Goal: Task Accomplishment & Management: Manage account settings

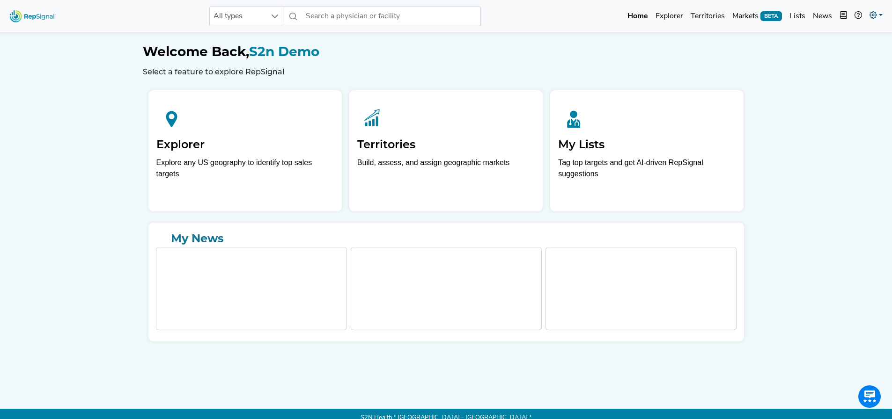
click at [878, 12] on link at bounding box center [876, 16] width 21 height 19
click at [839, 42] on link "My Account" at bounding box center [849, 40] width 74 height 19
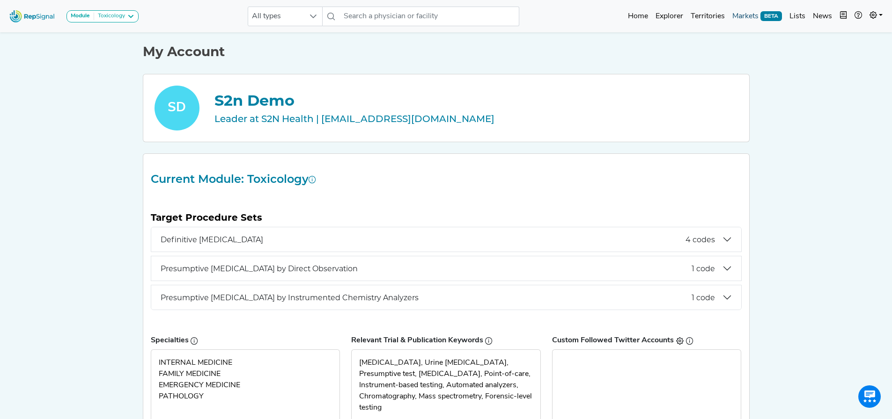
click at [752, 12] on link "Markets BETA" at bounding box center [756, 16] width 57 height 19
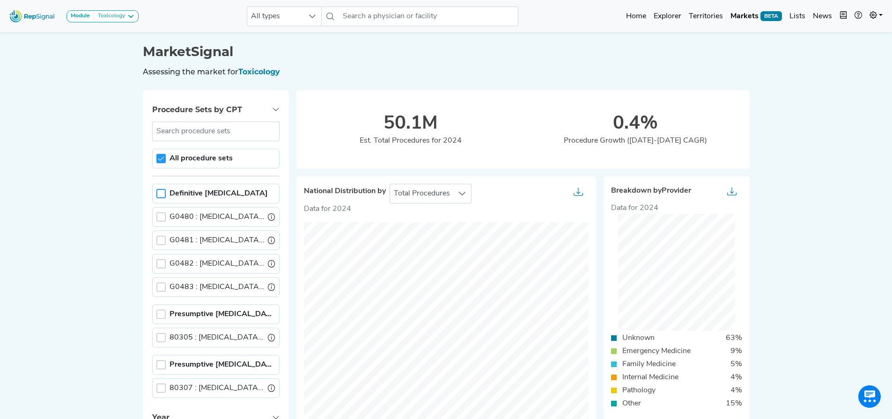
click at [162, 193] on div at bounding box center [160, 193] width 9 height 9
click at [162, 192] on icon at bounding box center [161, 194] width 7 height 7
click at [159, 315] on div at bounding box center [160, 314] width 9 height 9
click at [191, 330] on div "No results found All procedure sets Definitive Drug Testing G0480 : Drug test d…" at bounding box center [215, 260] width 127 height 277
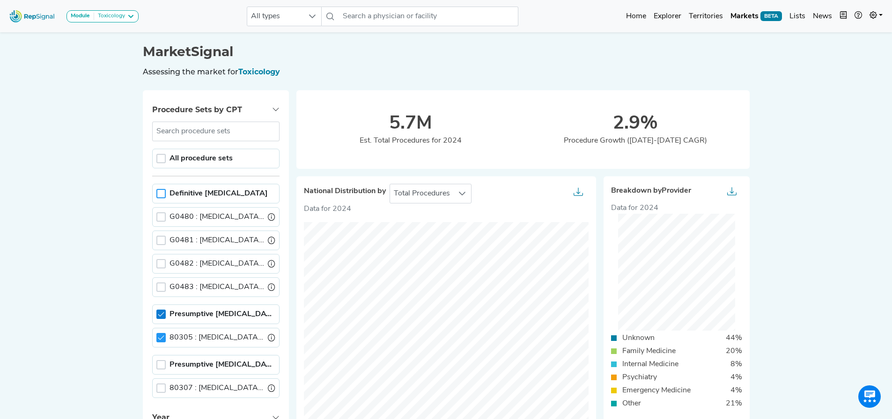
click at [161, 315] on icon at bounding box center [161, 314] width 6 height 4
click at [154, 366] on div "Presumptive [MEDICAL_DATA] by Instrumented Chemistry Analyzers" at bounding box center [215, 365] width 127 height 20
click at [161, 365] on div at bounding box center [160, 364] width 9 height 9
click at [163, 364] on icon at bounding box center [161, 365] width 6 height 4
click at [163, 194] on div at bounding box center [160, 193] width 9 height 9
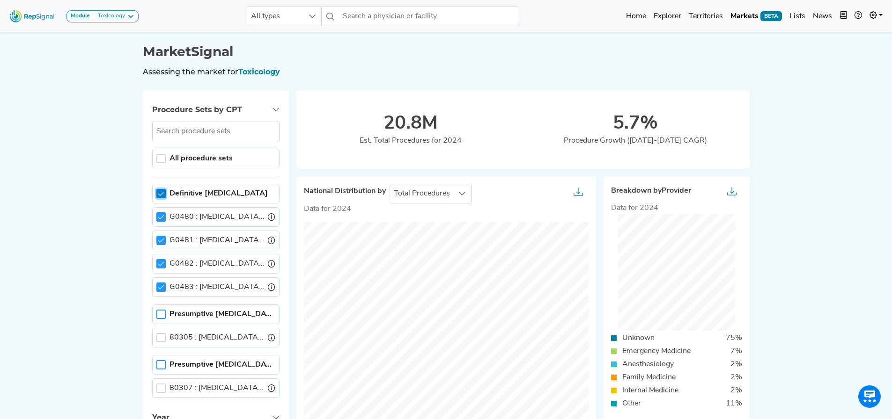
click at [162, 189] on div at bounding box center [160, 193] width 9 height 9
click at [164, 220] on div at bounding box center [160, 217] width 9 height 9
click at [161, 278] on div "G0480 : Drug test def 1-7 classes" at bounding box center [215, 288] width 127 height 20
click at [161, 240] on div at bounding box center [160, 240] width 9 height 9
click at [164, 214] on div at bounding box center [160, 217] width 9 height 9
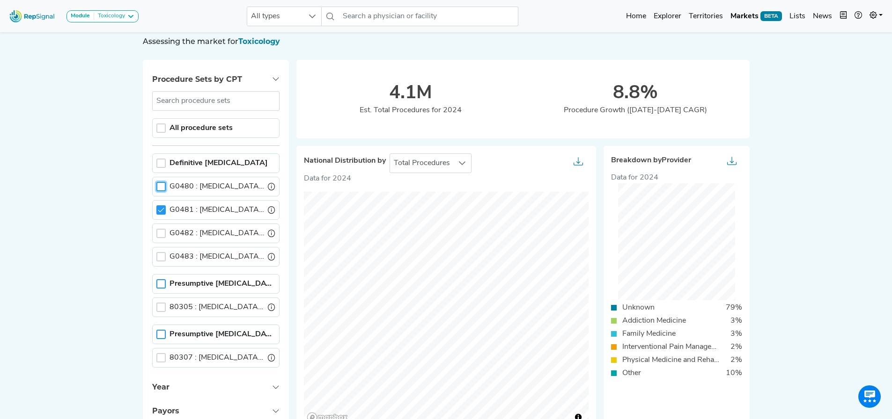
scroll to position [47, 0]
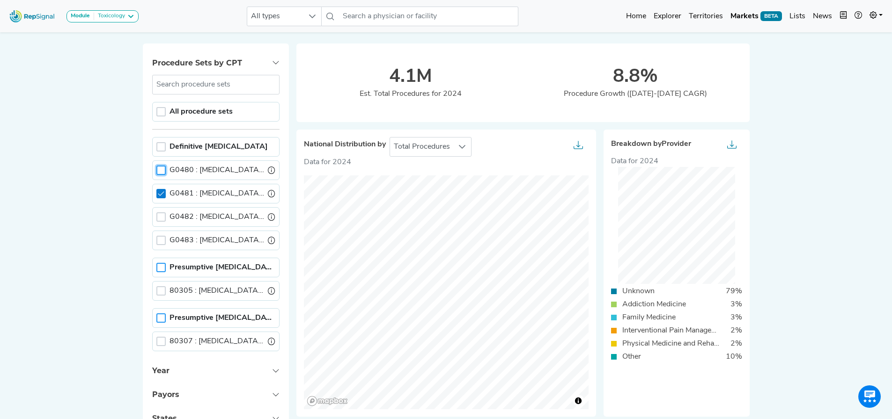
click at [159, 193] on icon at bounding box center [161, 194] width 7 height 7
drag, startPoint x: 160, startPoint y: 205, endPoint x: 105, endPoint y: 299, distance: 109.0
click at [163, 339] on div at bounding box center [160, 341] width 9 height 9
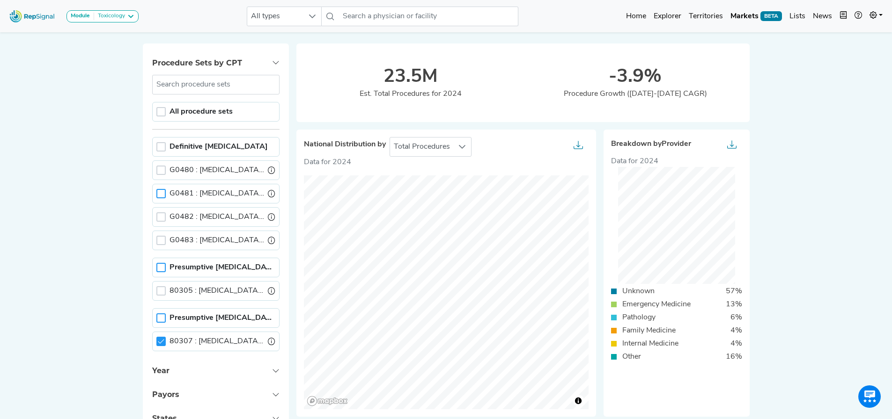
click at [155, 339] on div "80307 : Drug Test Prsmv Chem Anlyzr" at bounding box center [215, 342] width 127 height 20
click at [163, 344] on icon at bounding box center [161, 341] width 7 height 7
click at [158, 169] on div at bounding box center [160, 170] width 9 height 9
click at [158, 170] on icon at bounding box center [161, 170] width 7 height 7
click at [158, 170] on div at bounding box center [160, 170] width 9 height 9
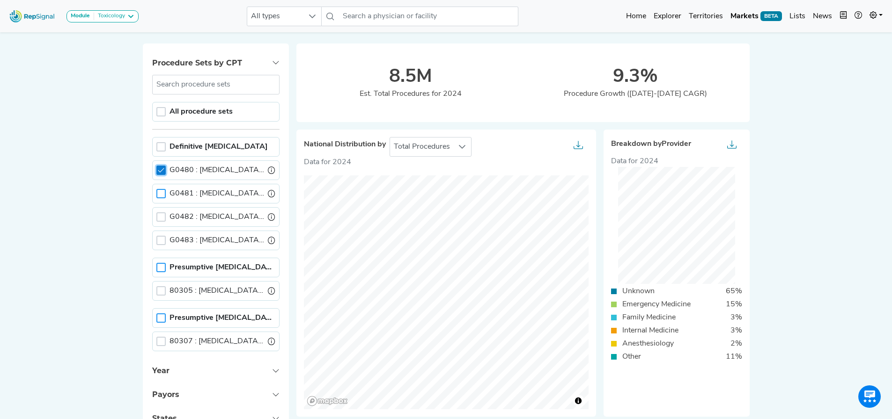
click at [158, 170] on icon at bounding box center [161, 170] width 7 height 7
click at [165, 192] on div at bounding box center [160, 193] width 9 height 9
click at [164, 281] on div "G0482 : Drug test def 15-21 classes" at bounding box center [215, 291] width 127 height 20
click at [164, 218] on div at bounding box center [160, 217] width 9 height 9
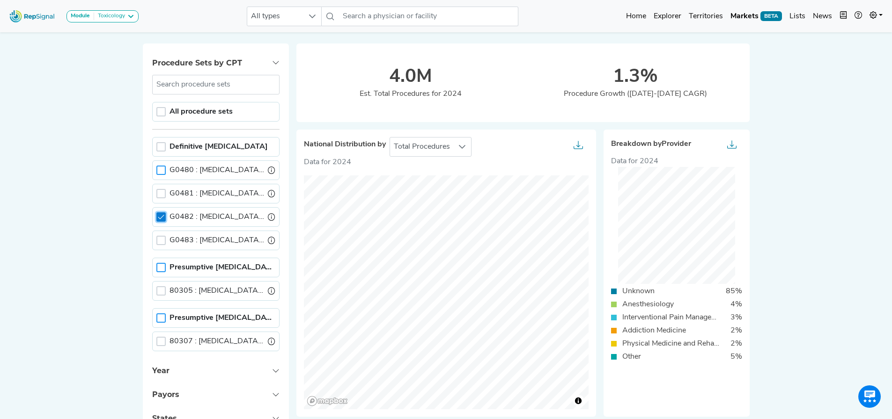
click at [164, 218] on icon at bounding box center [161, 217] width 7 height 7
click at [162, 240] on div at bounding box center [160, 240] width 9 height 9
click at [162, 240] on icon at bounding box center [161, 240] width 6 height 4
click at [162, 240] on div at bounding box center [160, 240] width 9 height 9
click at [161, 240] on icon at bounding box center [161, 240] width 7 height 7
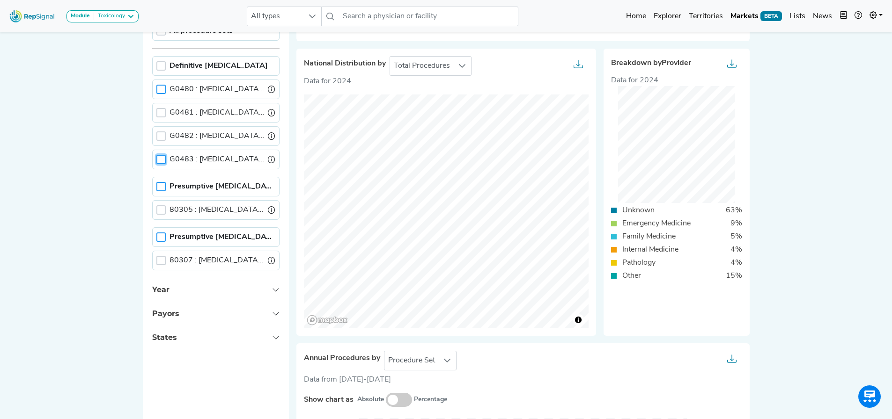
scroll to position [94, 0]
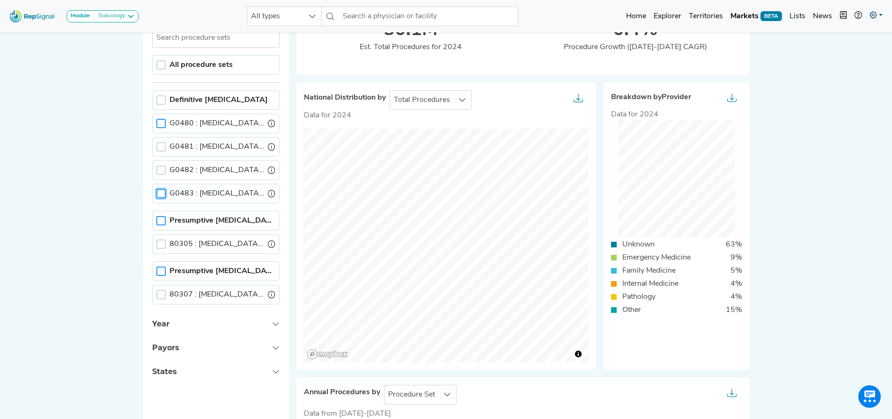
click at [878, 11] on link at bounding box center [876, 16] width 21 height 19
click at [841, 40] on link "My Account" at bounding box center [849, 40] width 74 height 19
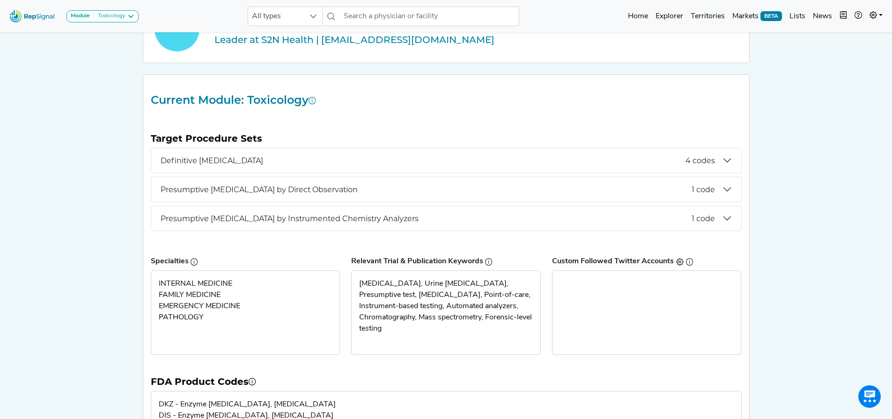
scroll to position [94, 0]
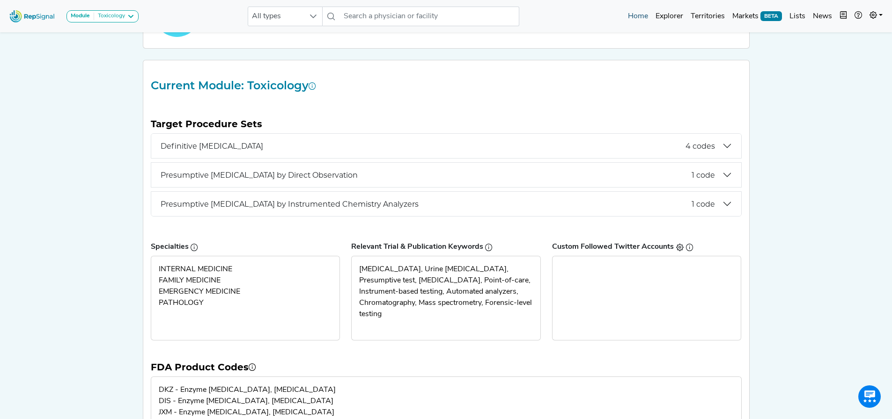
click at [648, 16] on link "Home" at bounding box center [638, 16] width 28 height 19
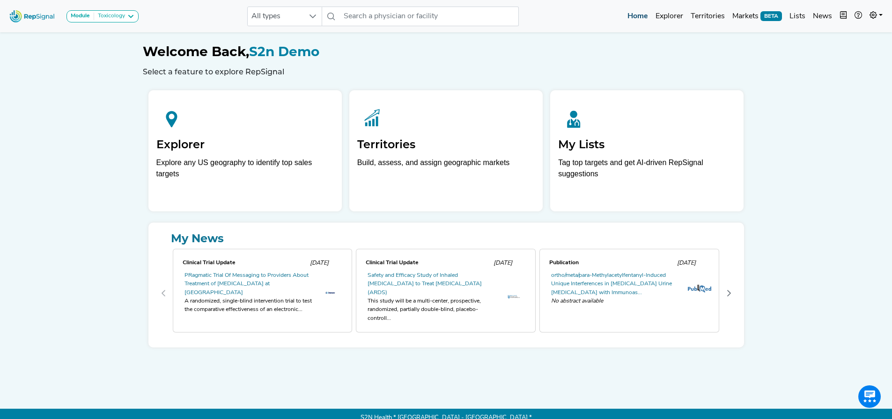
click at [633, 17] on link "Home" at bounding box center [638, 16] width 28 height 19
drag, startPoint x: 126, startPoint y: 267, endPoint x: 144, endPoint y: 260, distance: 19.3
click at [126, 267] on div "Module Toxicology AV Access Airway Clearance Ambulatory ECG Amputation & Vascul…" at bounding box center [446, 214] width 892 height 428
drag, startPoint x: 806, startPoint y: 89, endPoint x: 820, endPoint y: 39, distance: 52.5
click at [806, 89] on div "Module Toxicology AV Access Airway Clearance Ambulatory ECG Amputation & Vascul…" at bounding box center [446, 214] width 892 height 428
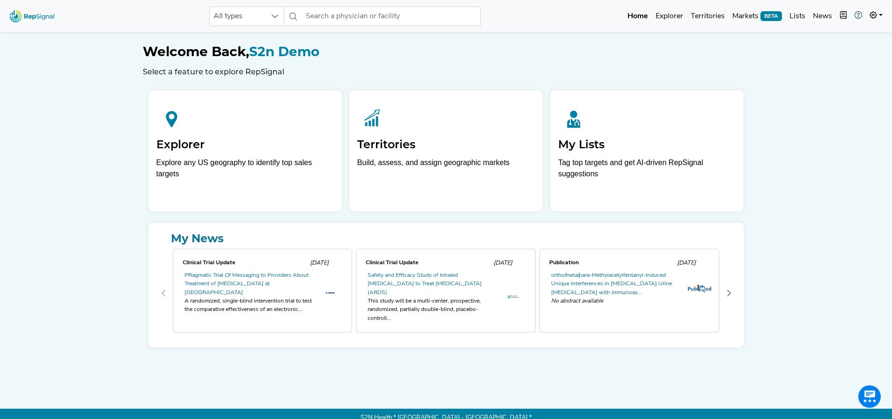
click at [865, 11] on link at bounding box center [858, 16] width 15 height 19
click at [876, 18] on icon at bounding box center [872, 14] width 7 height 7
click at [845, 44] on link "My Account" at bounding box center [849, 40] width 74 height 19
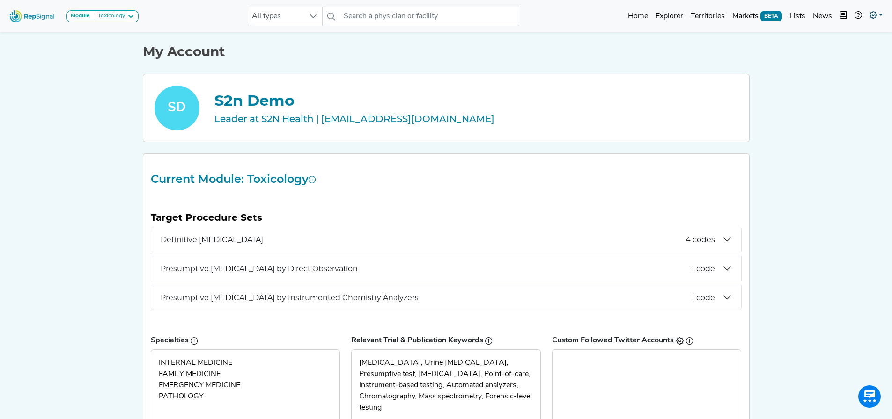
click at [877, 15] on link at bounding box center [876, 16] width 21 height 19
